Goal: Task Accomplishment & Management: Manage account settings

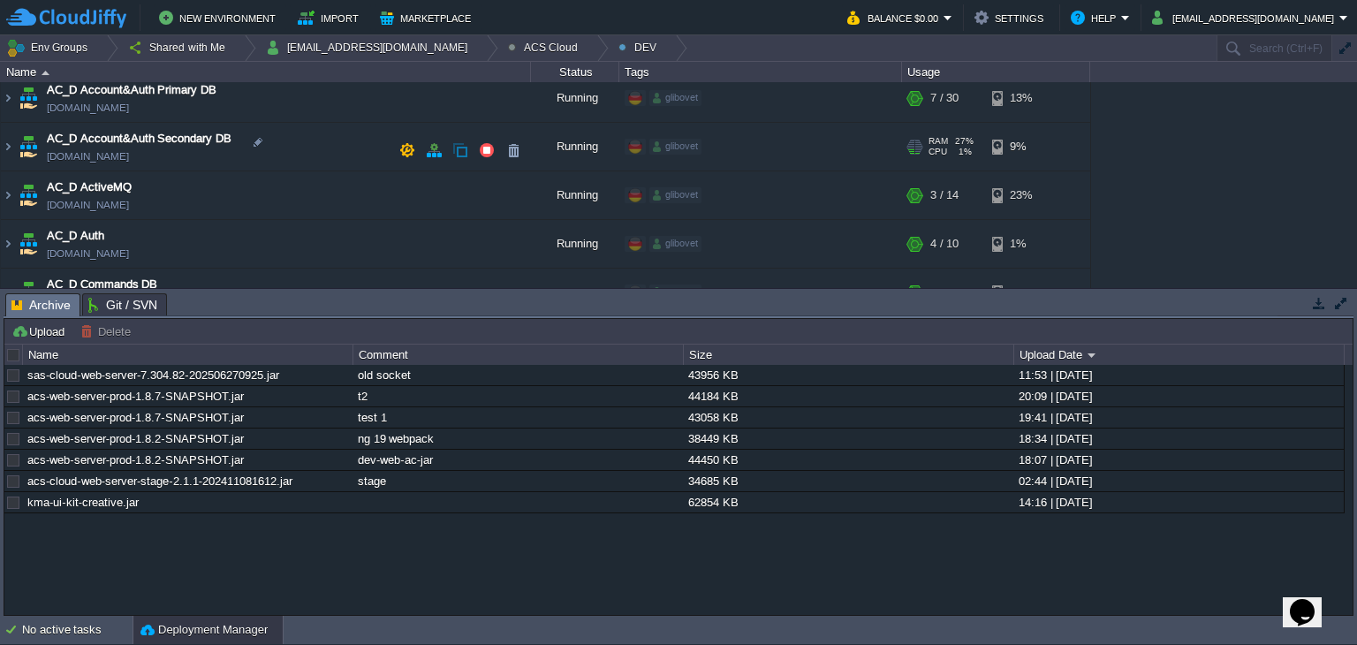
scroll to position [265, 0]
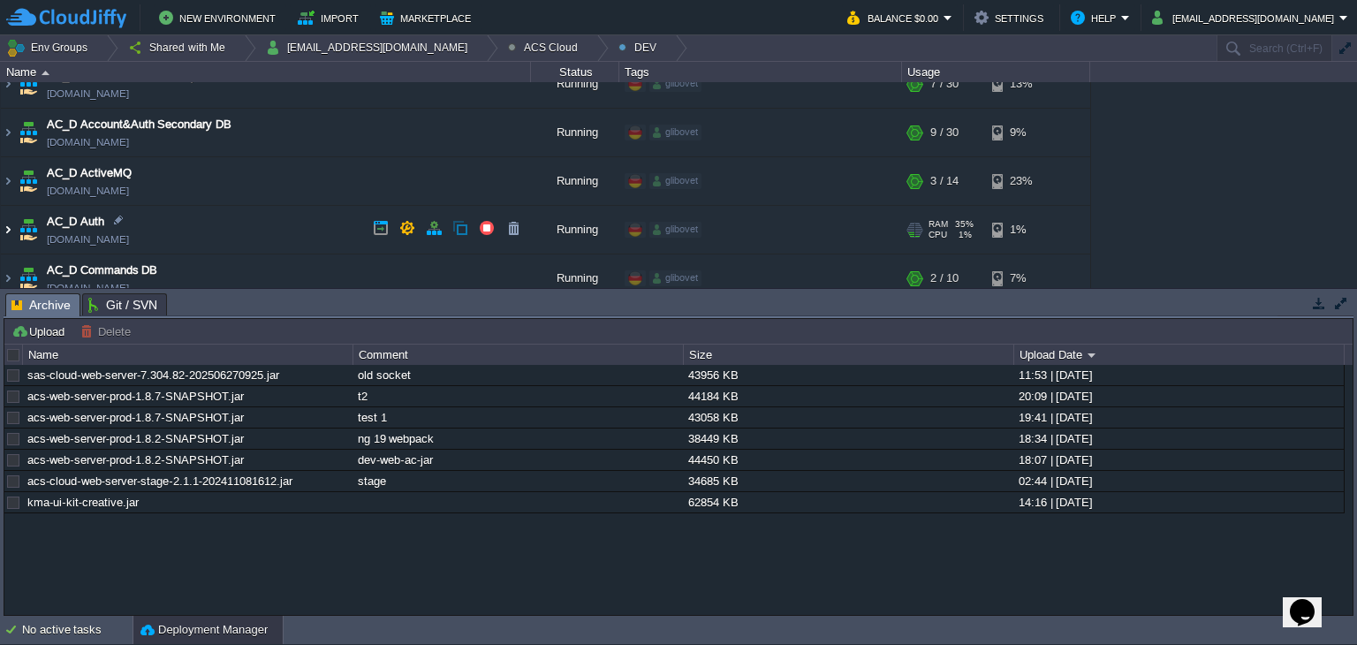
drag, startPoint x: 4, startPoint y: 227, endPoint x: 21, endPoint y: 227, distance: 17.7
click at [4, 227] on img at bounding box center [8, 230] width 14 height 48
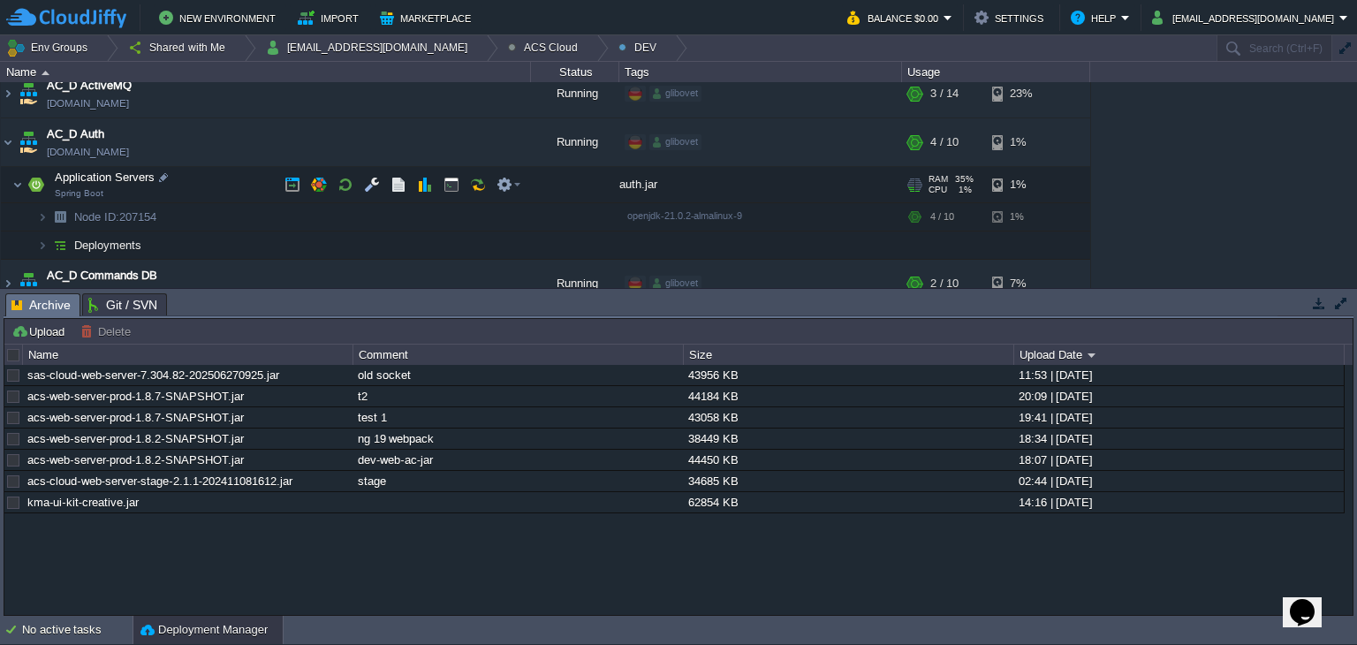
scroll to position [353, 0]
drag, startPoint x: 806, startPoint y: 292, endPoint x: 784, endPoint y: 400, distance: 110.9
click at [784, 400] on div "Tasks Activity Log Archive Git / SVN Upload Delete Deploy to ... Custom applica…" at bounding box center [678, 452] width 1357 height 327
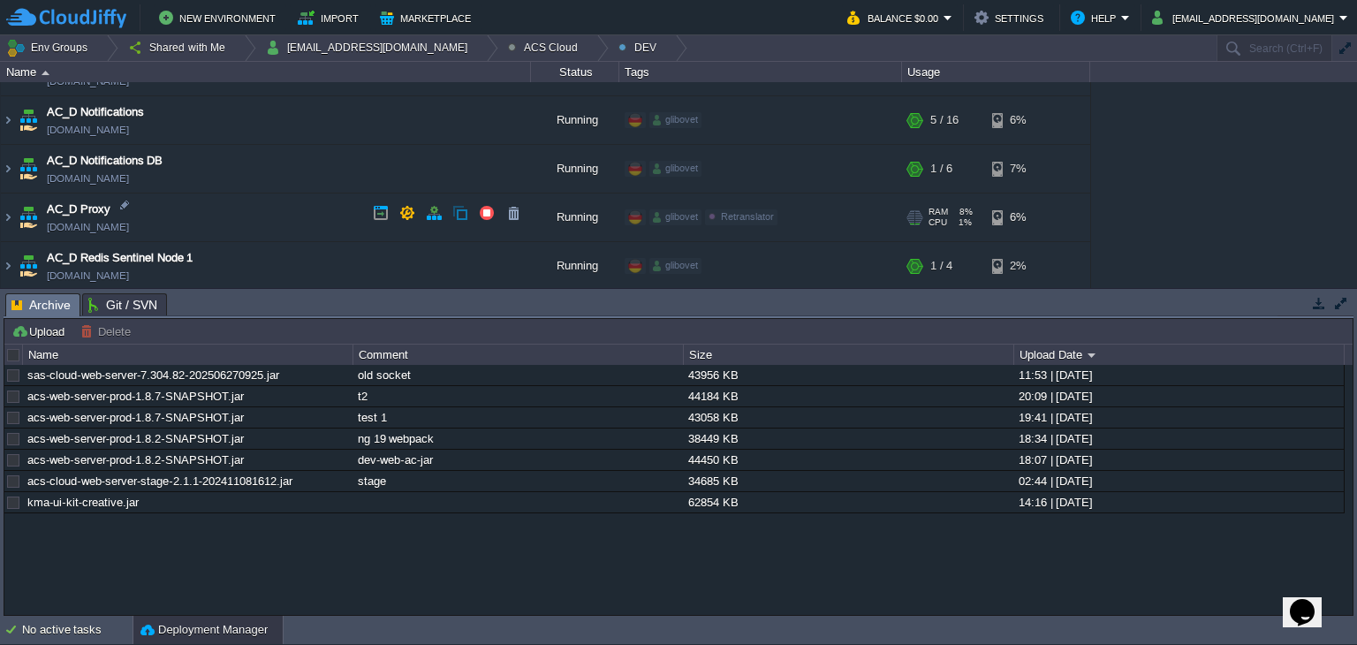
scroll to position [1148, 0]
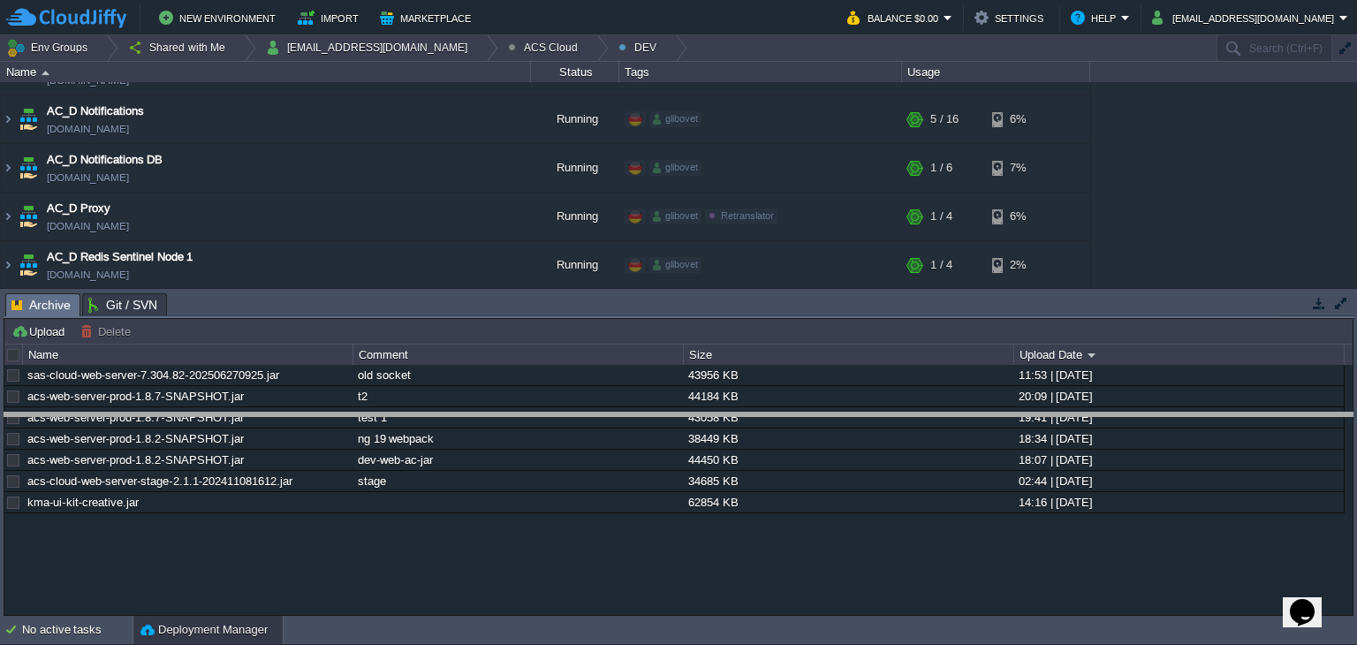
drag, startPoint x: 284, startPoint y: 299, endPoint x: 289, endPoint y: 414, distance: 115.9
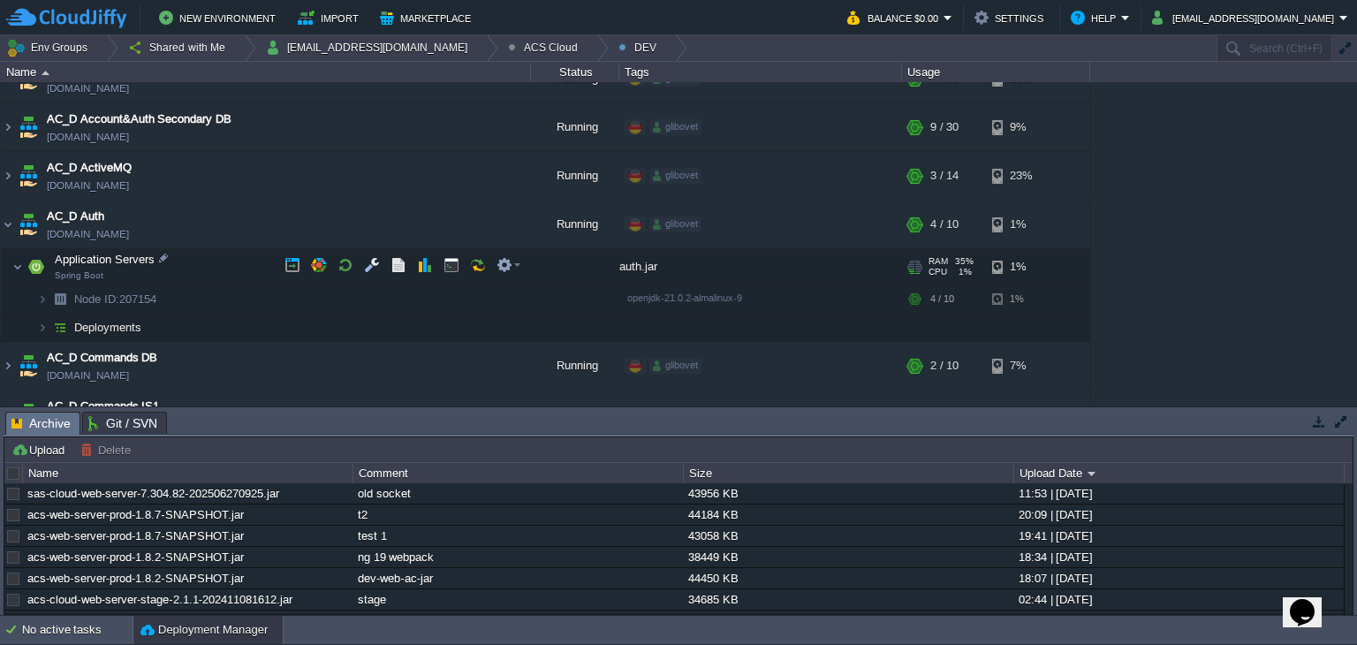
scroll to position [265, 0]
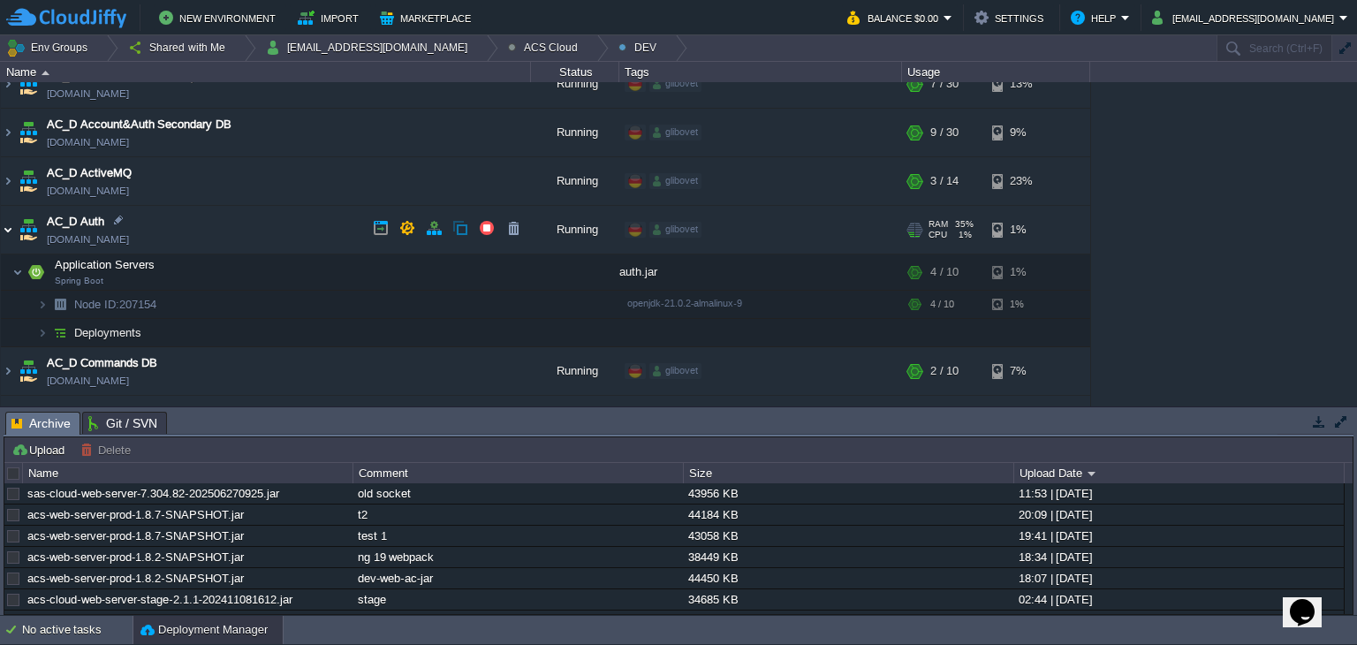
click at [7, 224] on img at bounding box center [8, 230] width 14 height 48
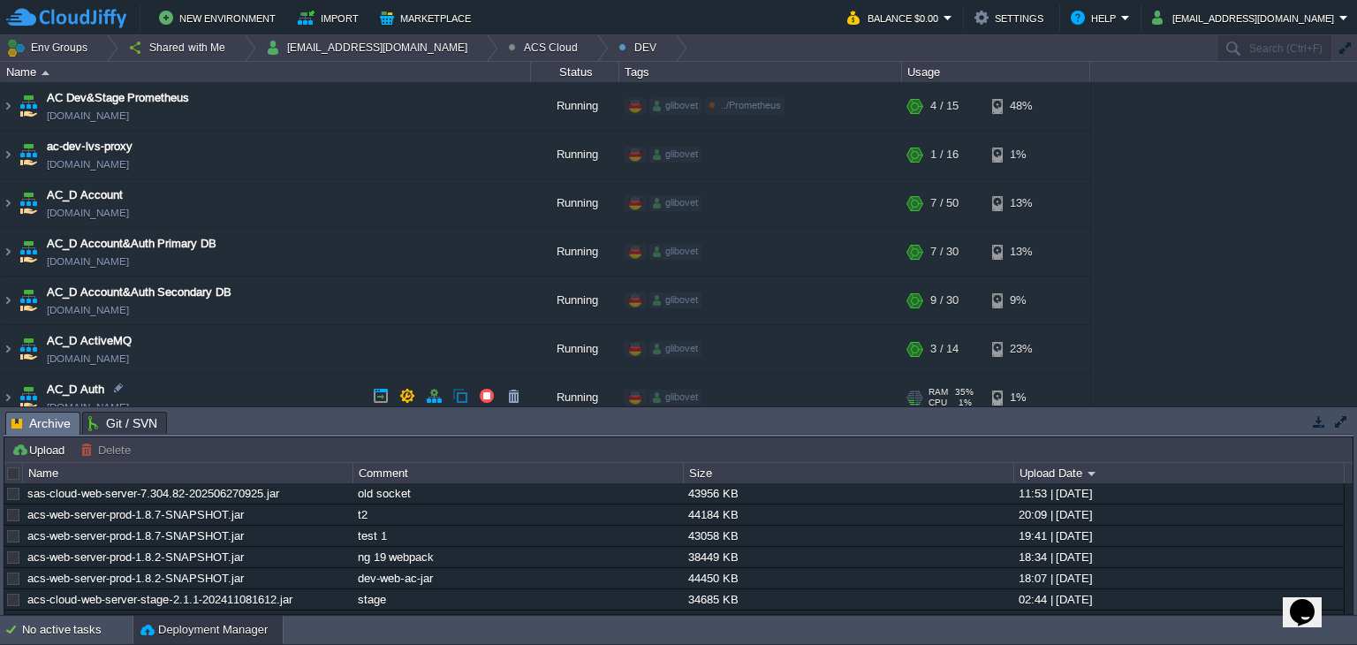
scroll to position [88, 0]
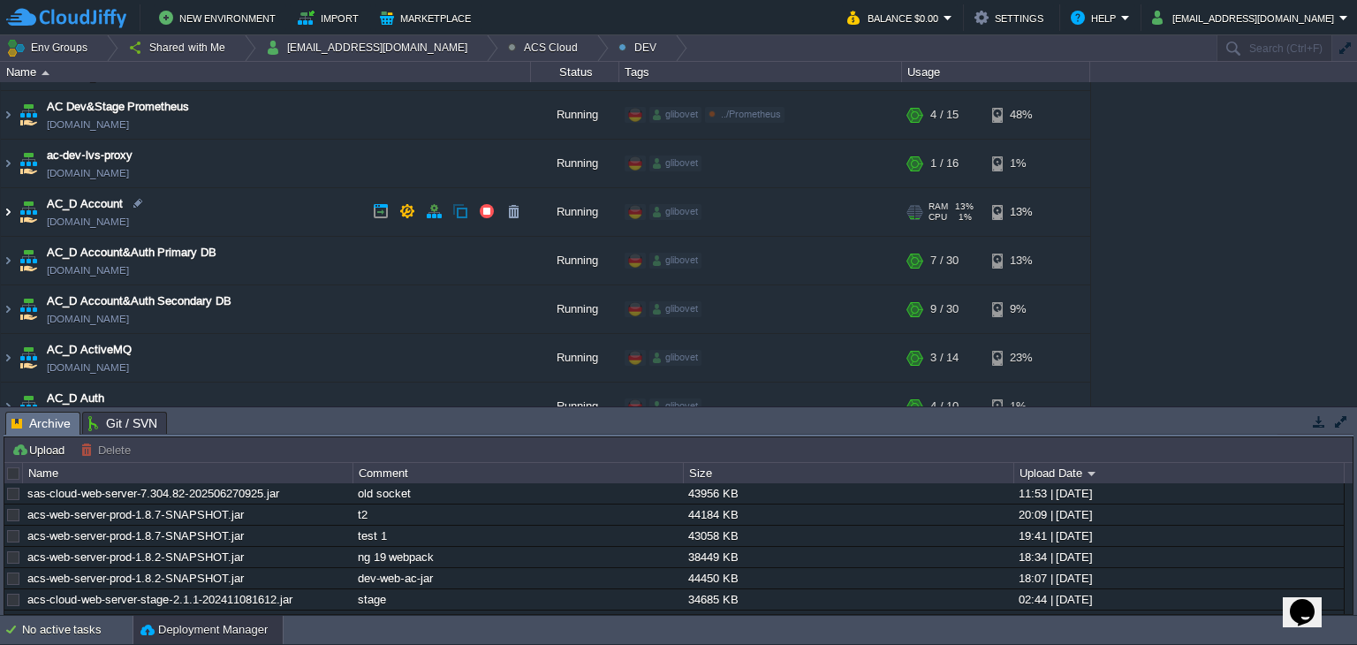
click at [1, 202] on img at bounding box center [8, 212] width 14 height 48
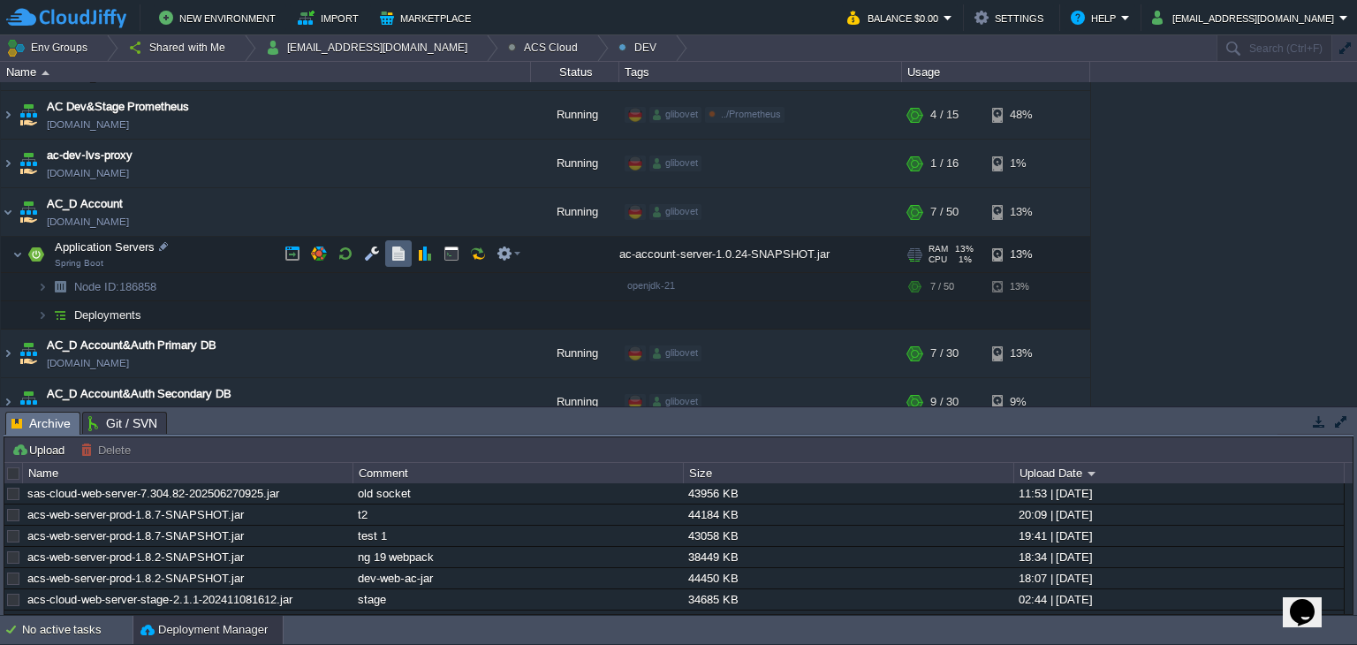
click at [396, 262] on td at bounding box center [398, 253] width 27 height 27
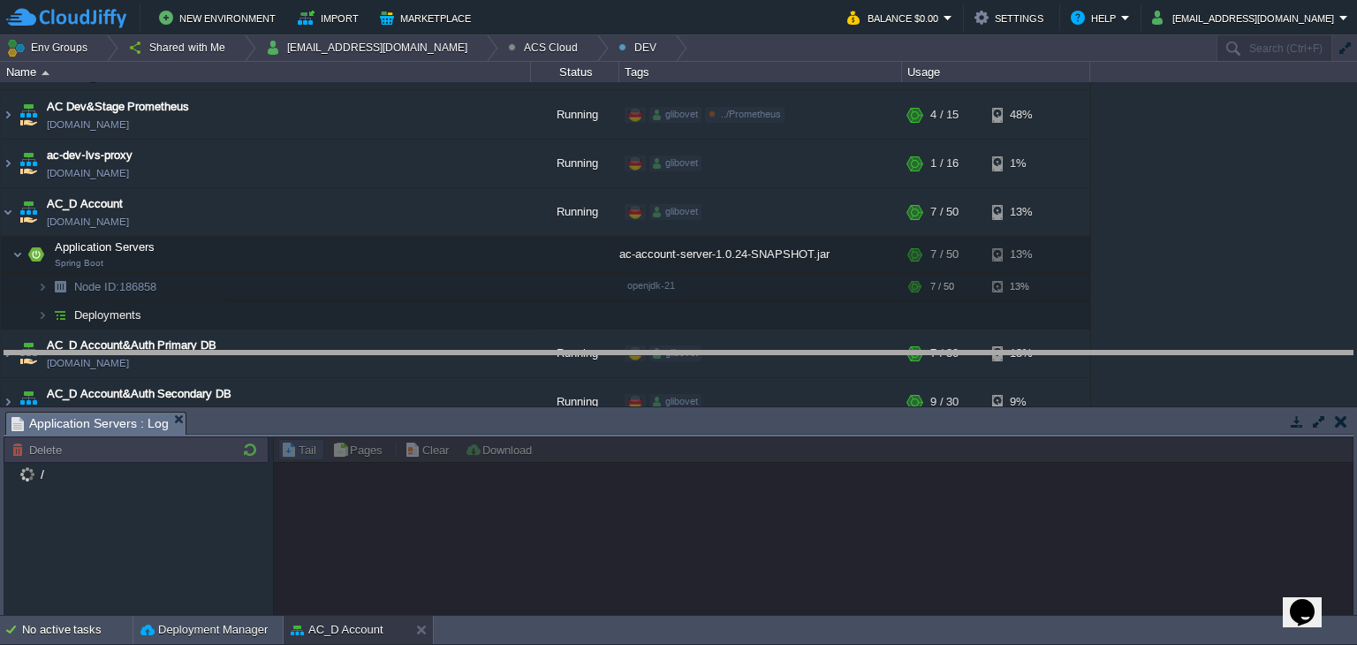
drag, startPoint x: 621, startPoint y: 411, endPoint x: 645, endPoint y: 345, distance: 69.6
click at [645, 345] on body "New Environment Import Marketplace Bonus $0.00 Upgrade Account Balance $0.00 Se…" at bounding box center [678, 322] width 1357 height 645
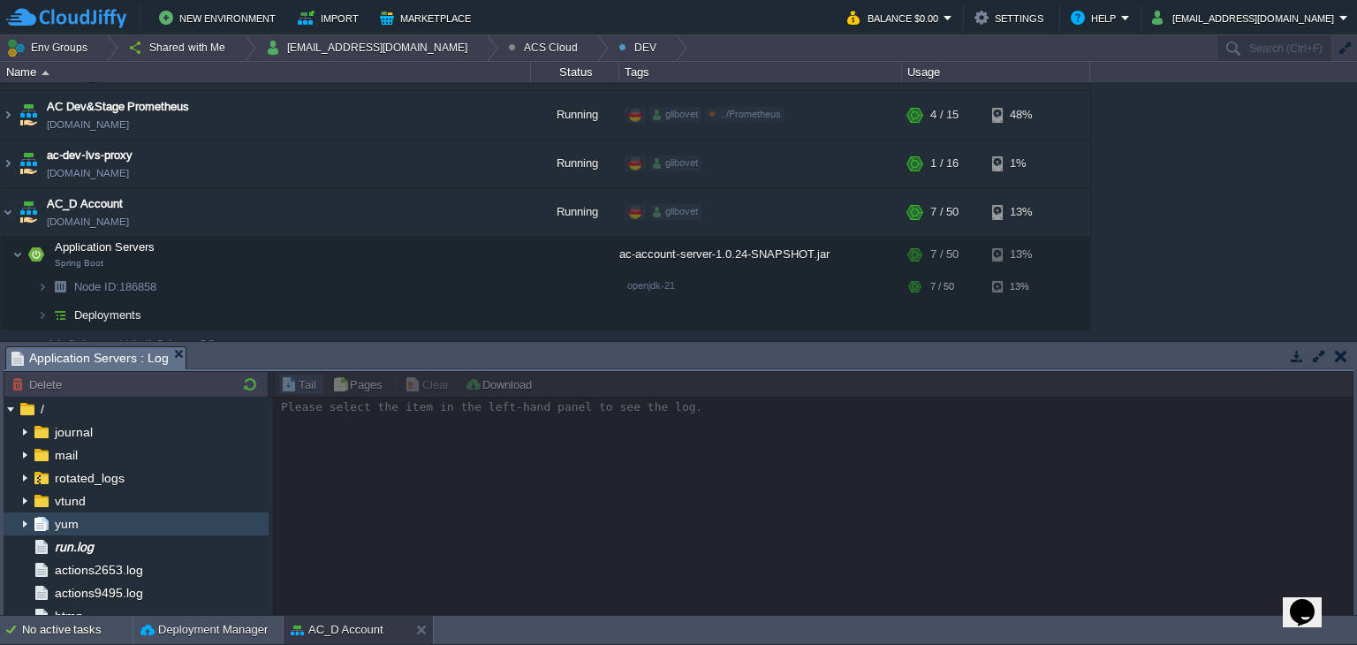
click at [135, 534] on div "yum" at bounding box center [136, 523] width 265 height 23
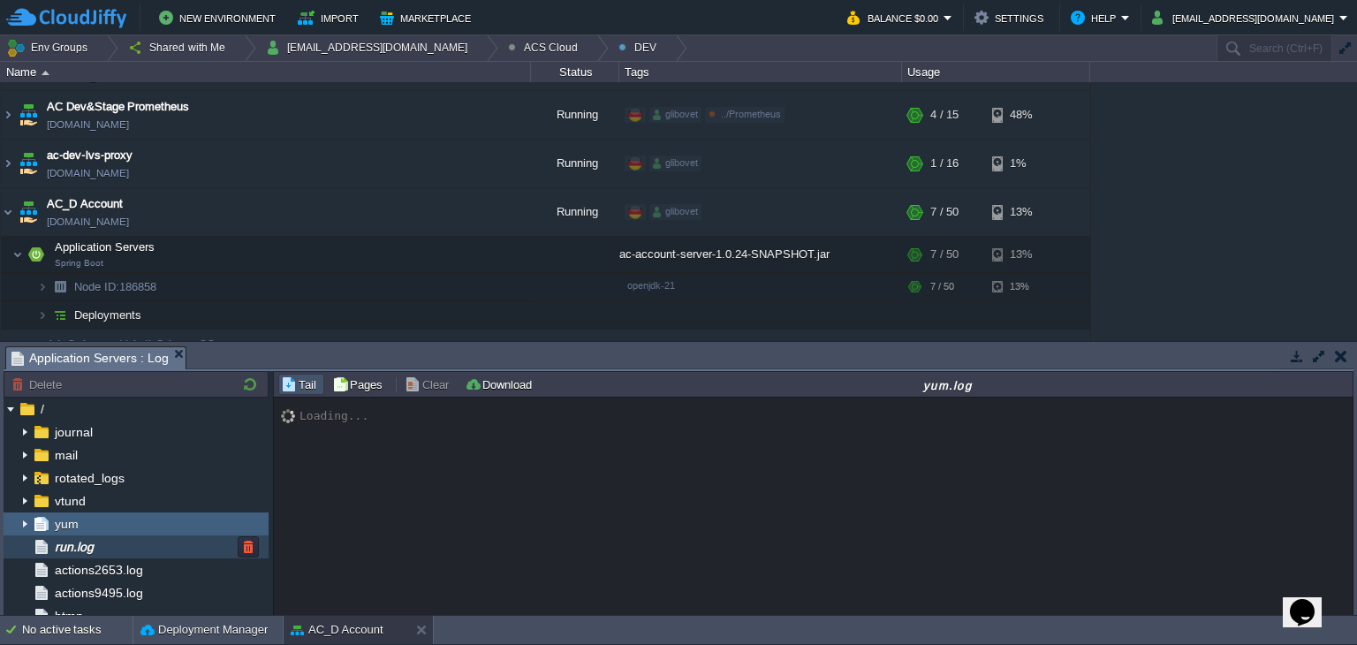
click at [113, 545] on div "run.log" at bounding box center [136, 546] width 265 height 23
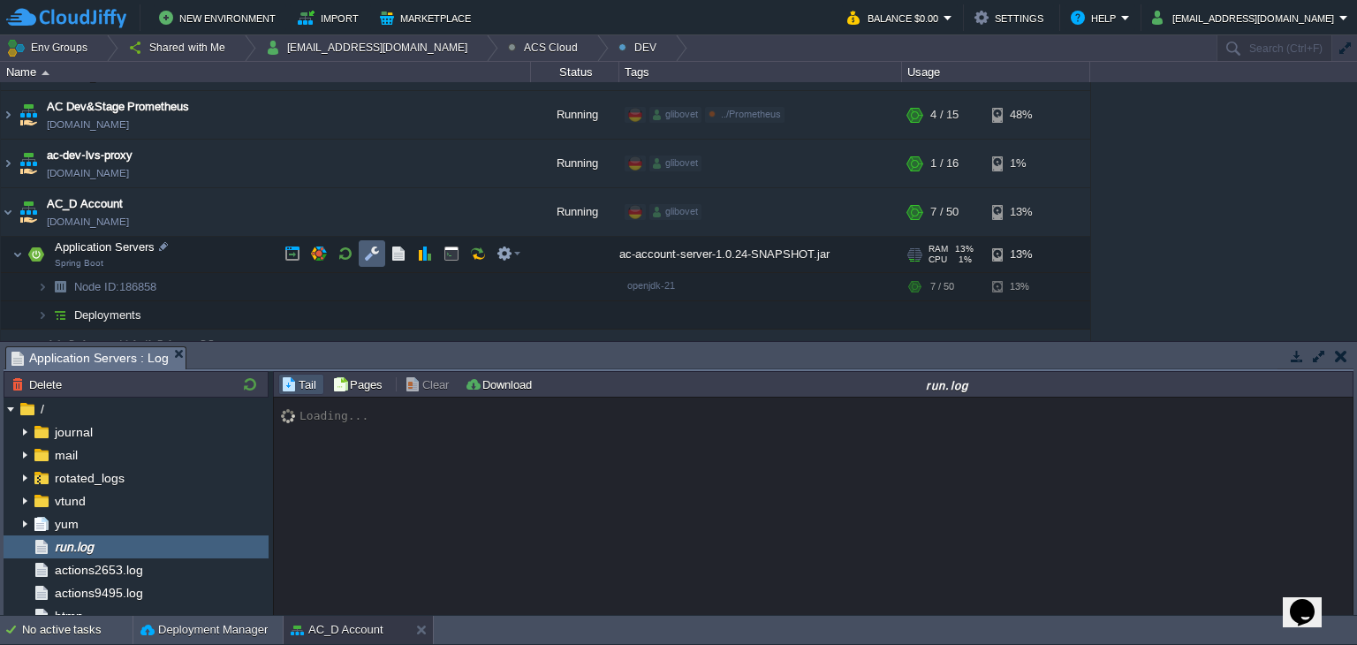
click at [382, 250] on td at bounding box center [372, 253] width 27 height 27
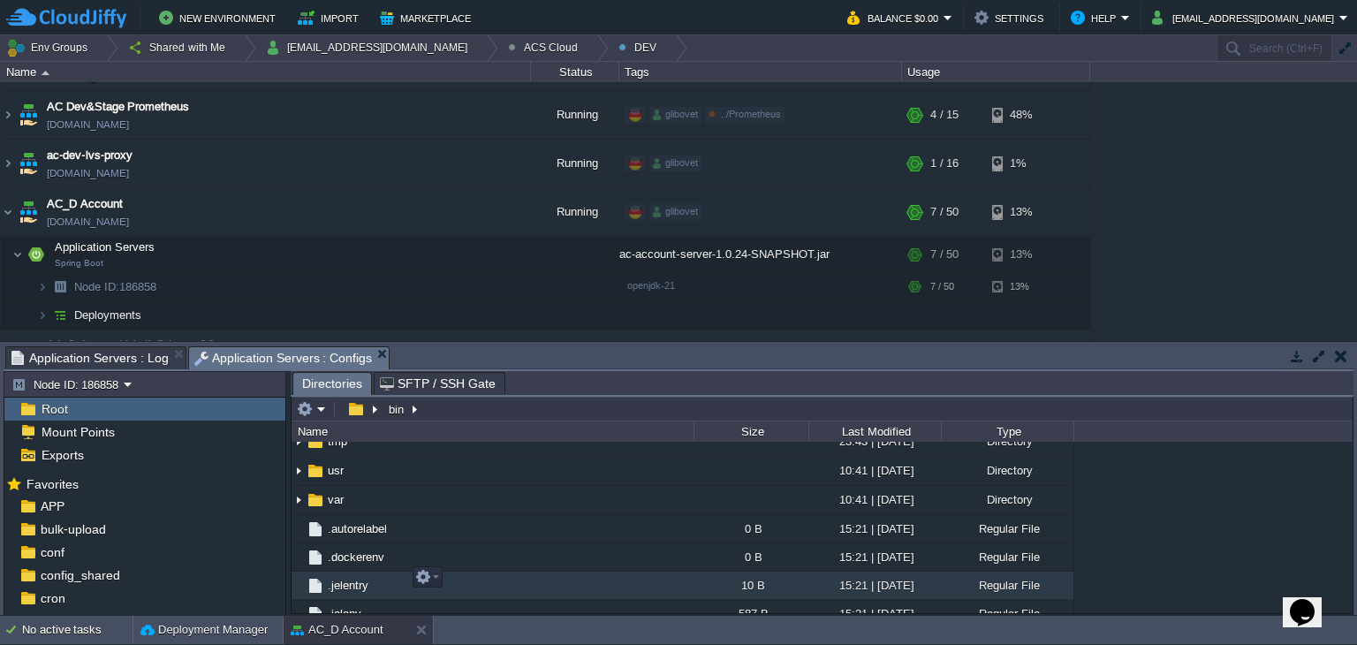
scroll to position [714, 0]
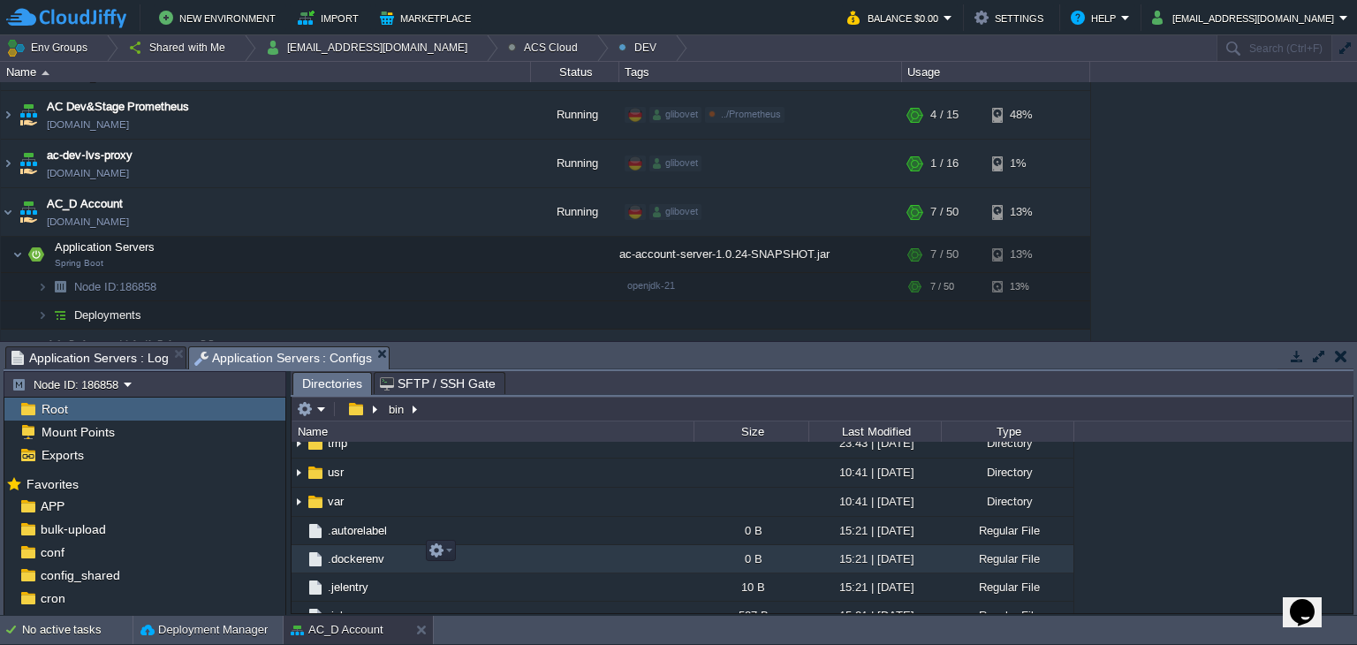
click at [357, 551] on span ".dockerenv" at bounding box center [356, 558] width 62 height 15
click at [378, 551] on span ".dockerenv" at bounding box center [356, 558] width 62 height 15
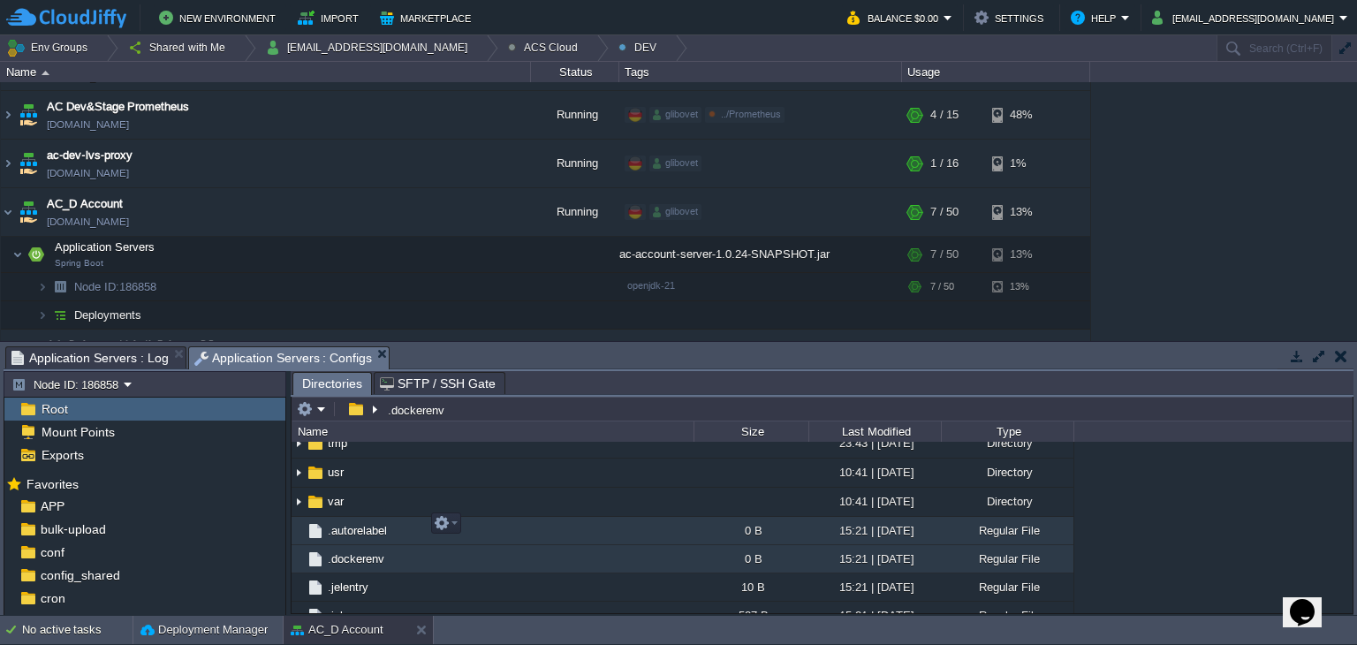
click at [374, 529] on span ".autorelabel" at bounding box center [357, 530] width 64 height 15
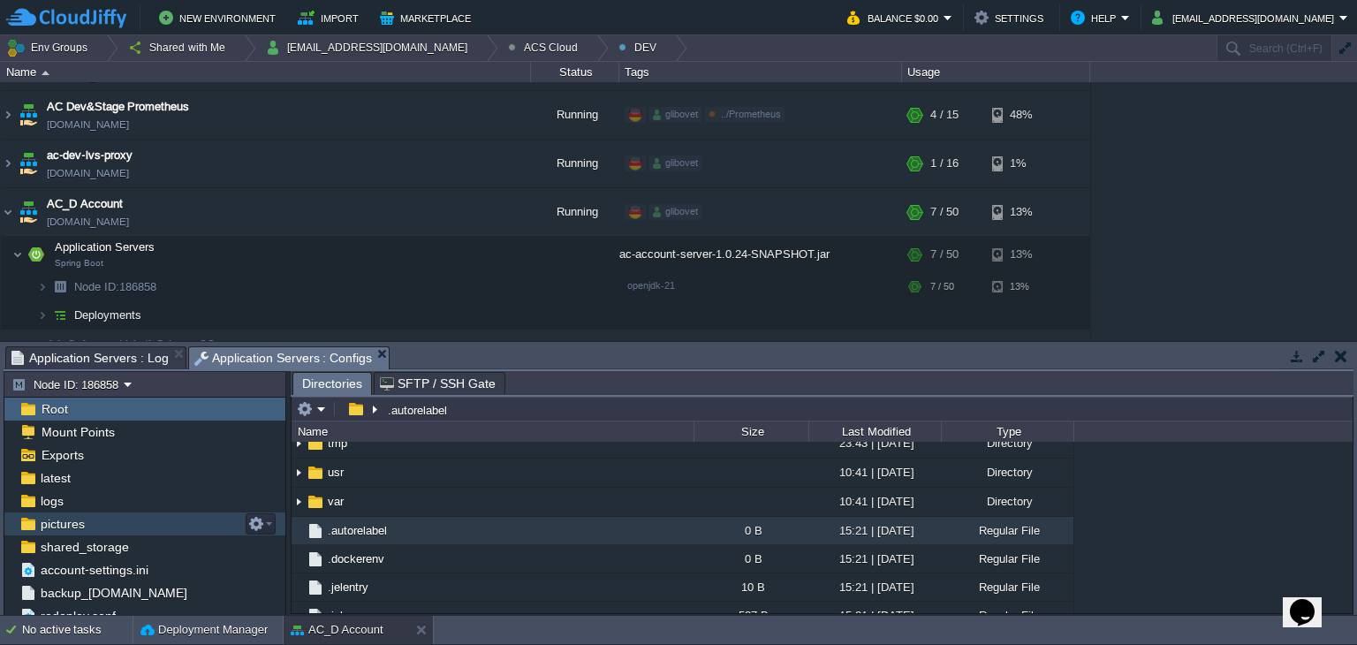
scroll to position [220, 0]
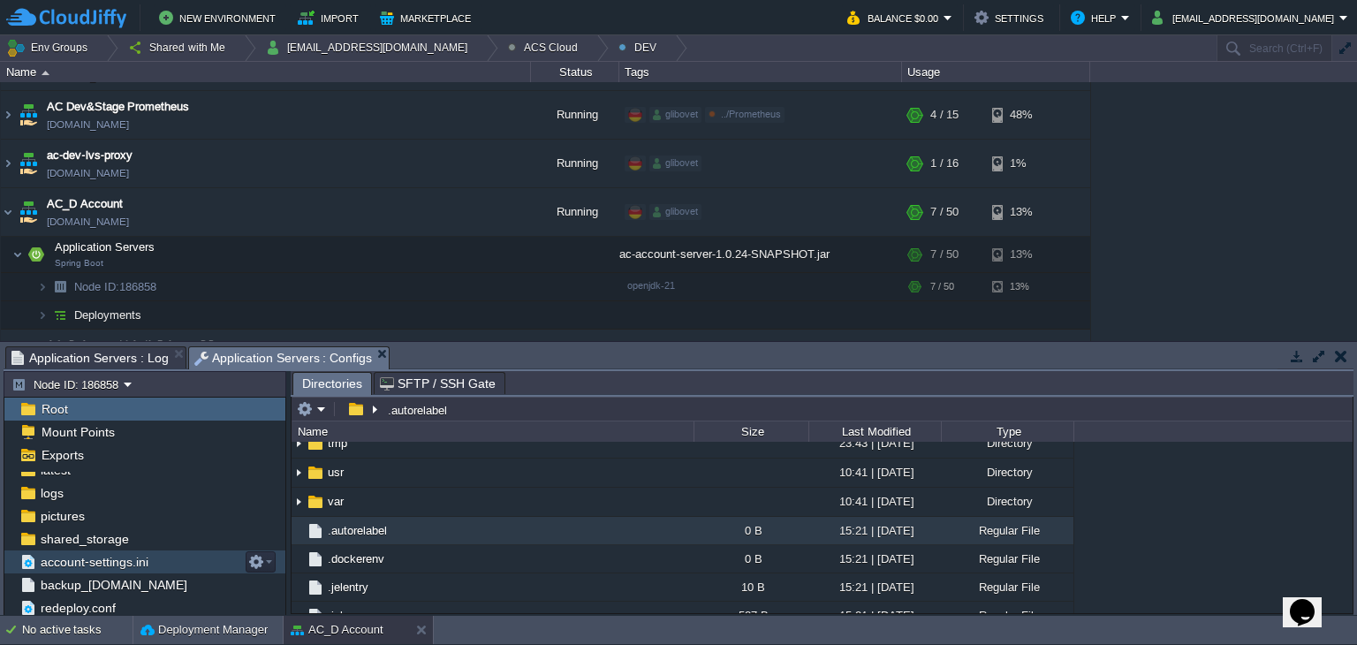
click at [112, 558] on span "account-settings.ini" at bounding box center [94, 562] width 114 height 16
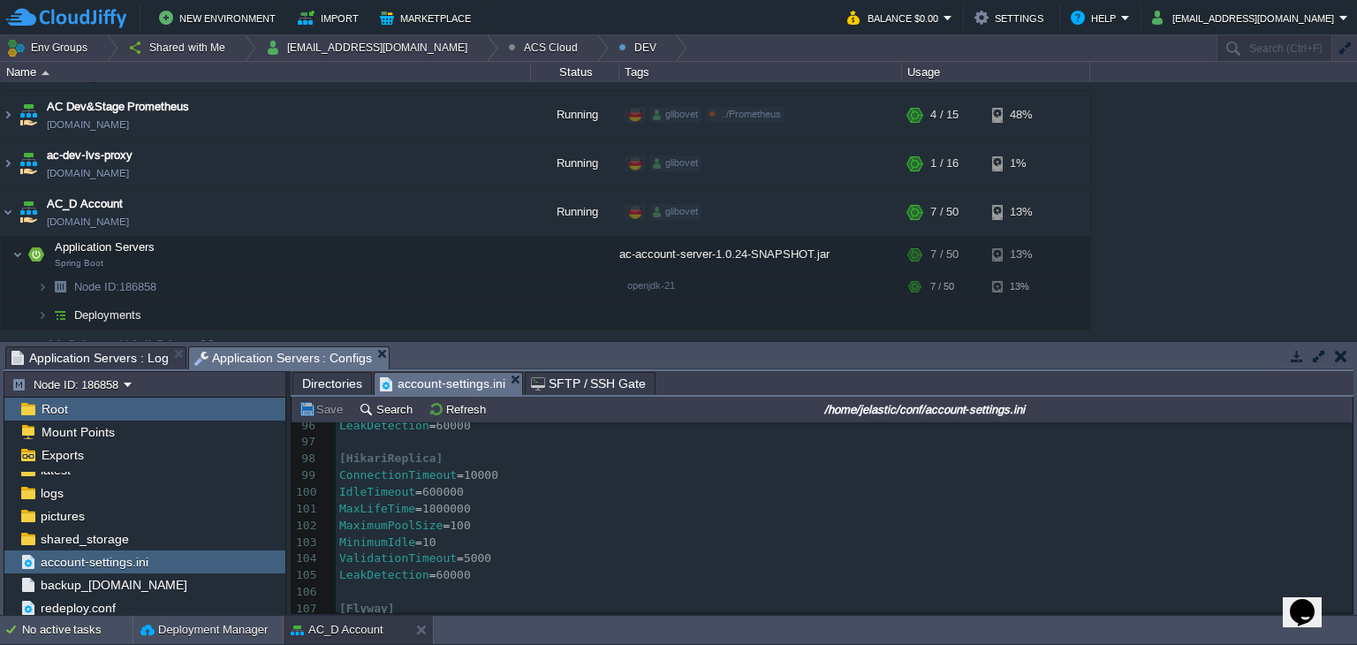
scroll to position [0, 0]
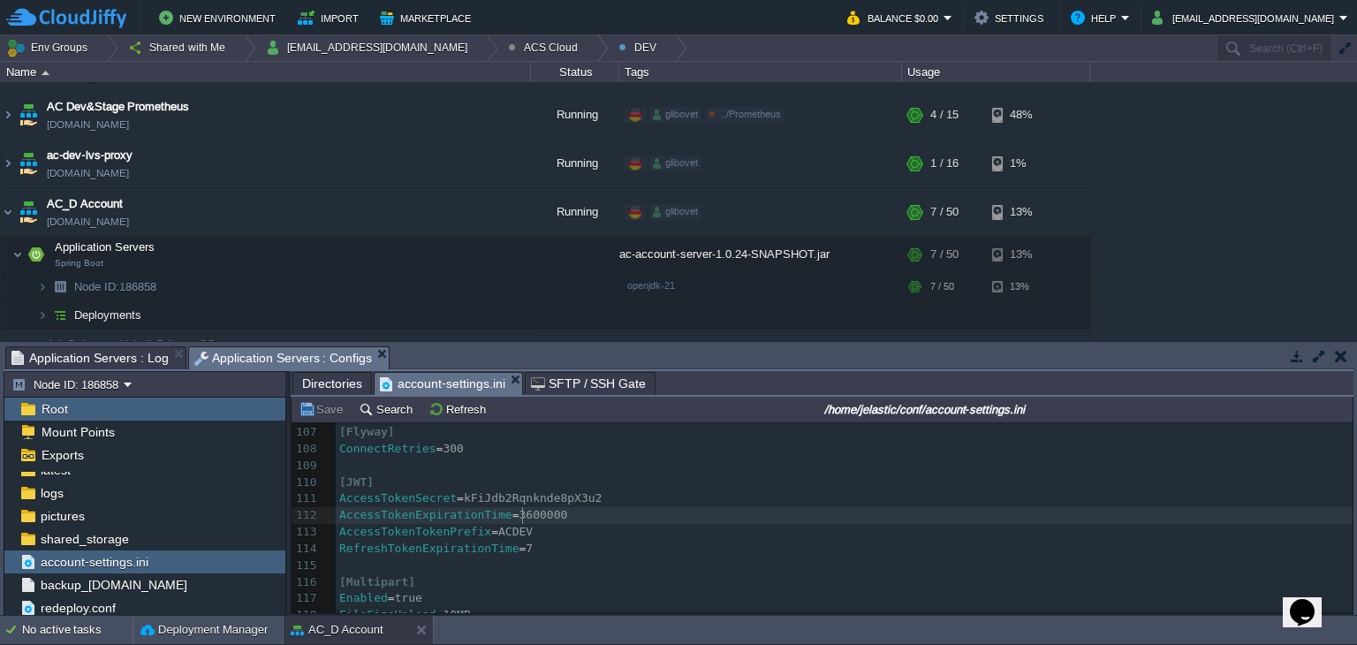
click at [520, 514] on span "3600000" at bounding box center [543, 514] width 49 height 13
type textarea "1"
click at [329, 413] on button "Save" at bounding box center [323, 409] width 49 height 16
click at [446, 410] on button "Refresh" at bounding box center [459, 409] width 63 height 16
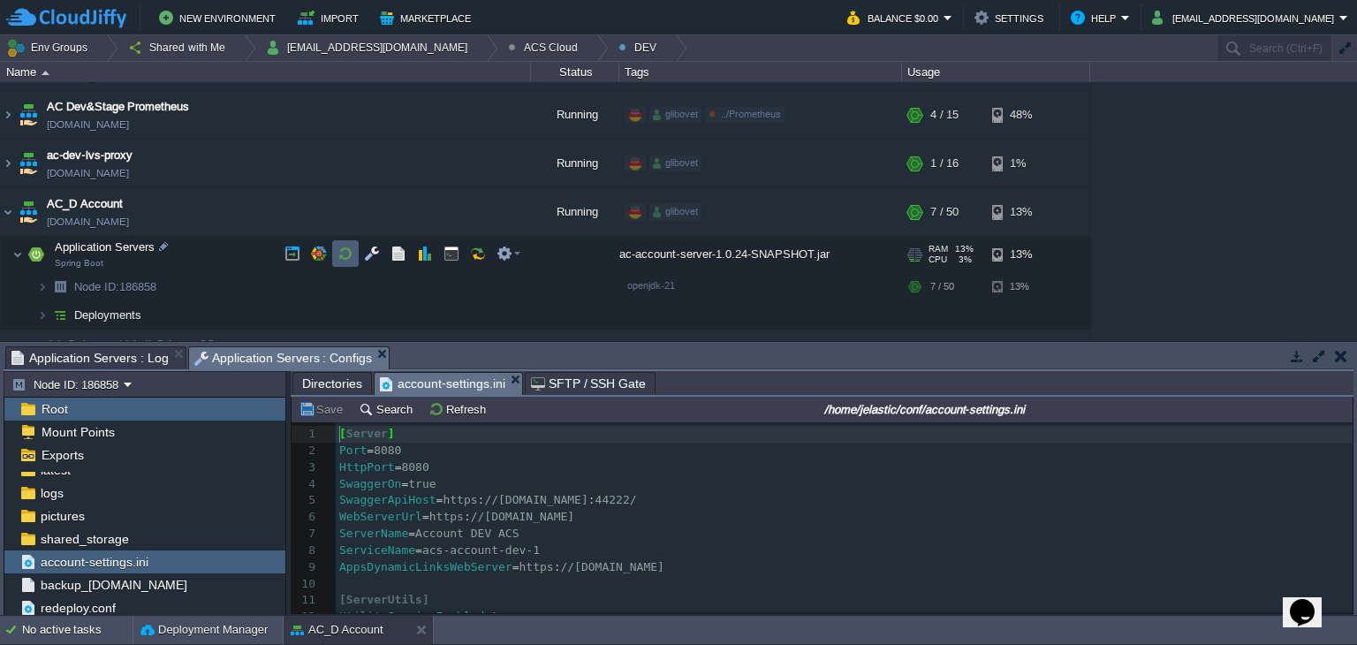
click at [343, 259] on button "button" at bounding box center [345, 254] width 16 height 16
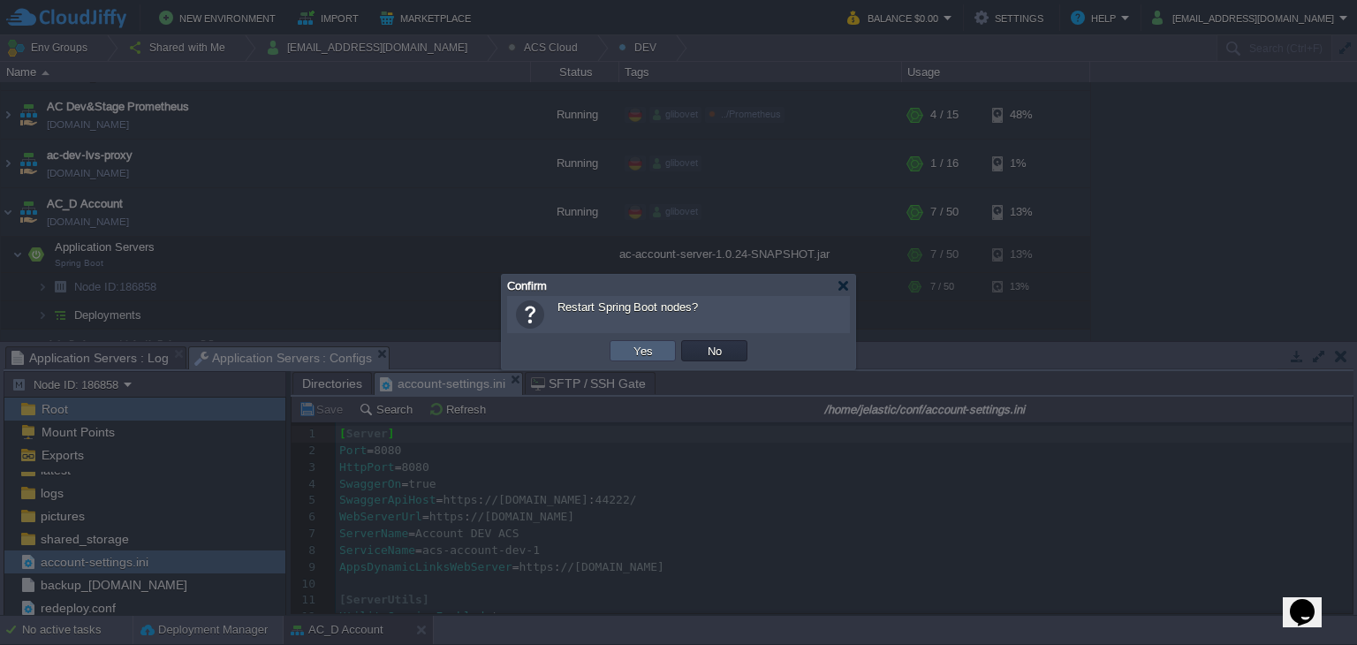
click at [615, 347] on td "Yes" at bounding box center [643, 350] width 66 height 21
